Goal: Transaction & Acquisition: Download file/media

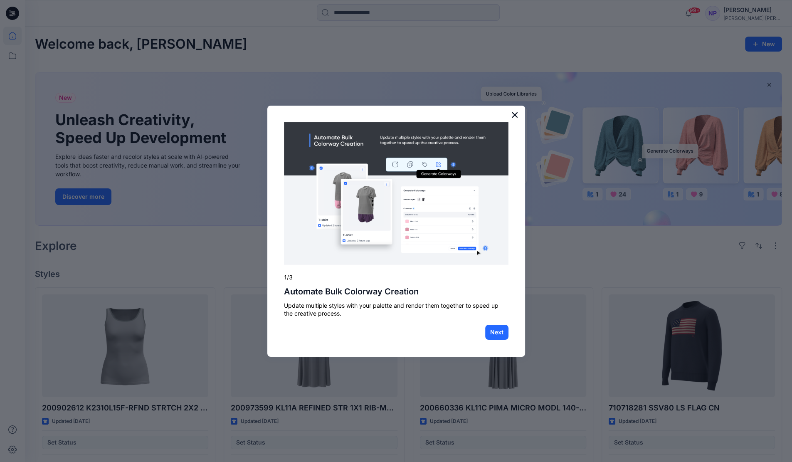
click at [516, 114] on button "×" at bounding box center [515, 114] width 8 height 13
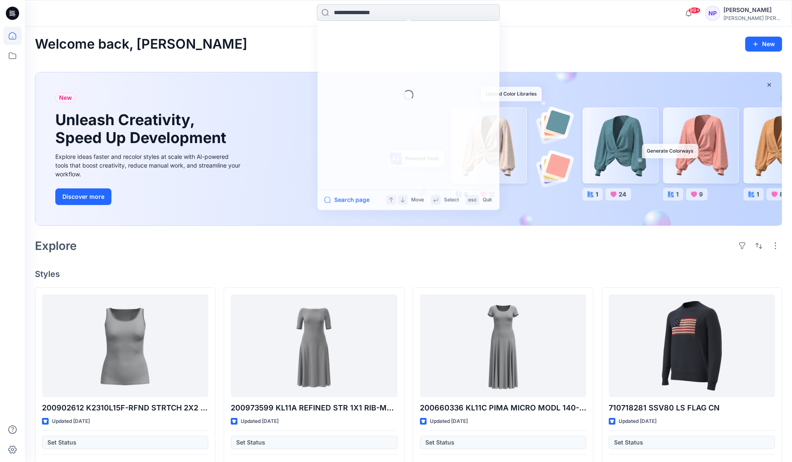
click at [359, 10] on input at bounding box center [408, 12] width 183 height 17
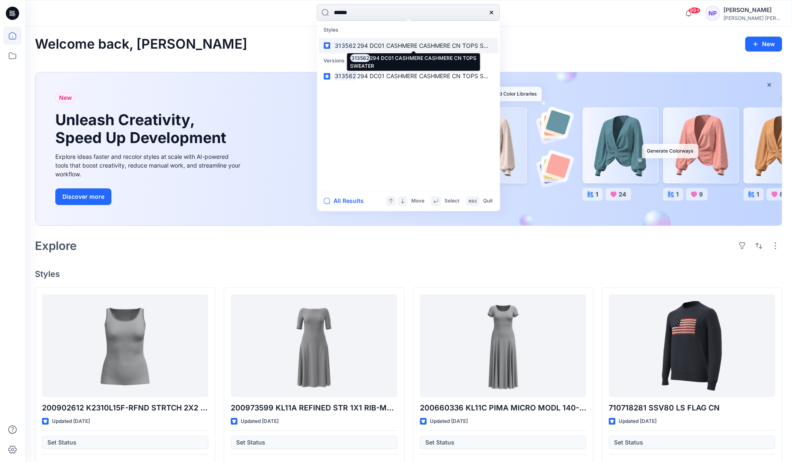
type input "******"
click at [368, 45] on span "294 DC01 CASHMERE CASHMERE CN TOPS SWEATER" at bounding box center [431, 45] width 149 height 7
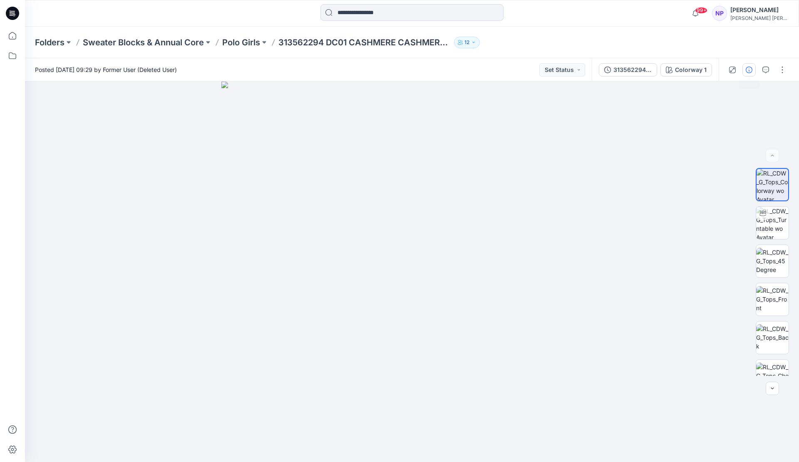
click at [747, 68] on icon "button" at bounding box center [748, 70] width 7 height 7
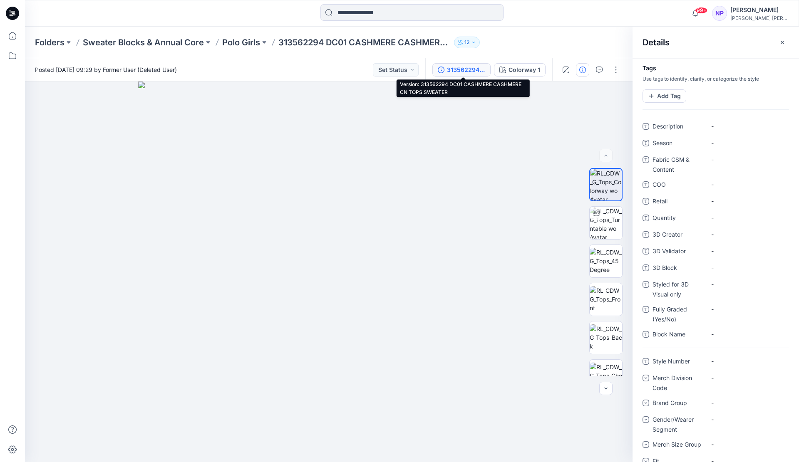
click at [466, 69] on div "313562294 DC01 CASHMERE CASHMERE CN TOPS SWEATER" at bounding box center [466, 69] width 38 height 9
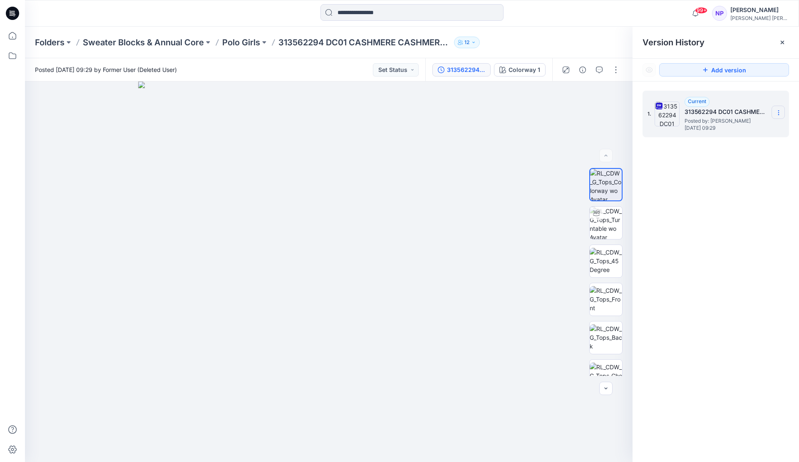
click at [781, 114] on icon at bounding box center [778, 112] width 7 height 7
click at [738, 131] on span "Download Source BW File" at bounding box center [735, 129] width 69 height 10
click at [603, 223] on img at bounding box center [605, 223] width 32 height 32
drag, startPoint x: 431, startPoint y: 280, endPoint x: 435, endPoint y: 314, distance: 34.0
click at [435, 314] on div at bounding box center [328, 272] width 607 height 381
